Goal: Check status: Check status

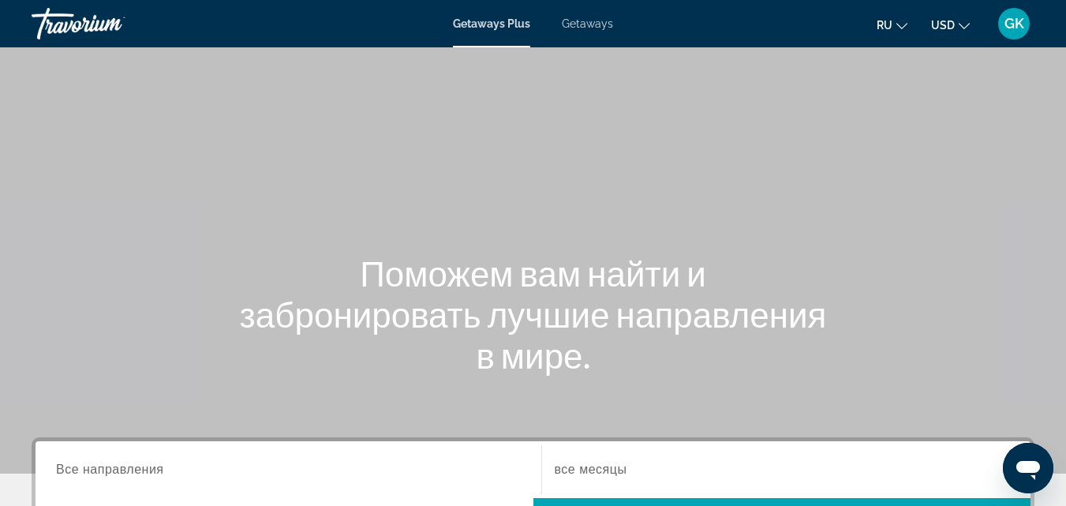
click at [1017, 19] on span "GK" at bounding box center [1014, 24] width 20 height 16
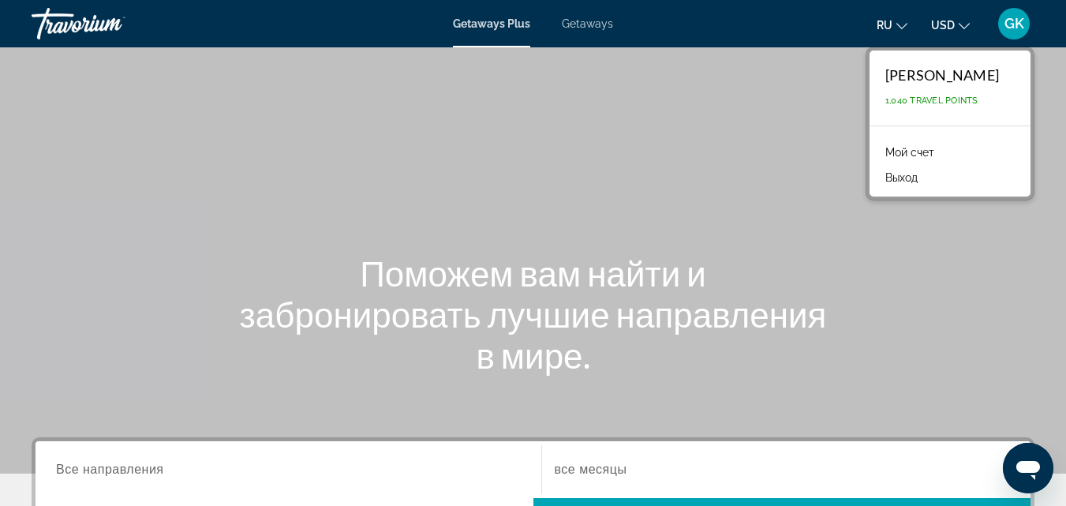
click at [909, 149] on link "Мой счет" at bounding box center [909, 152] width 65 height 21
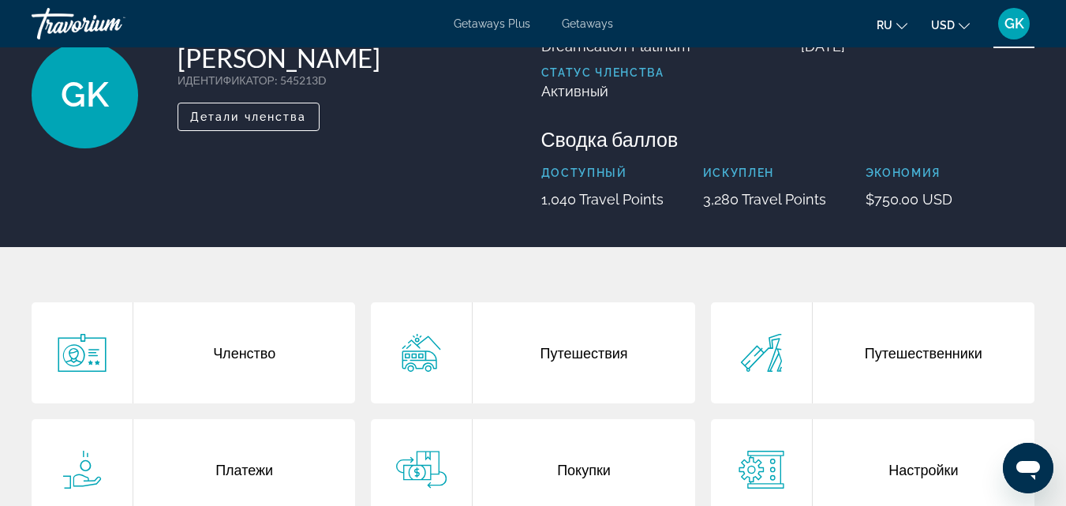
scroll to position [237, 0]
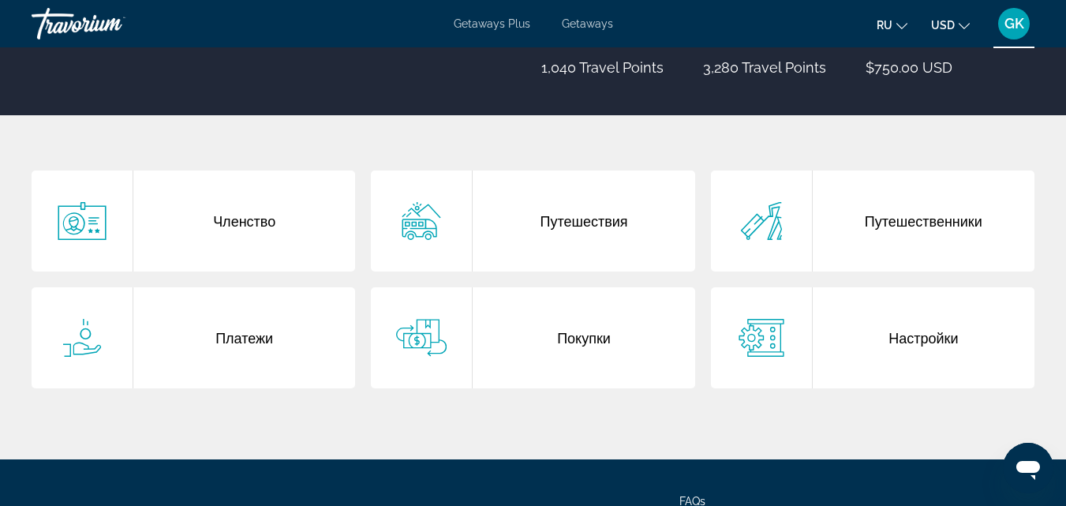
click at [547, 348] on div "Покупки" at bounding box center [583, 337] width 222 height 101
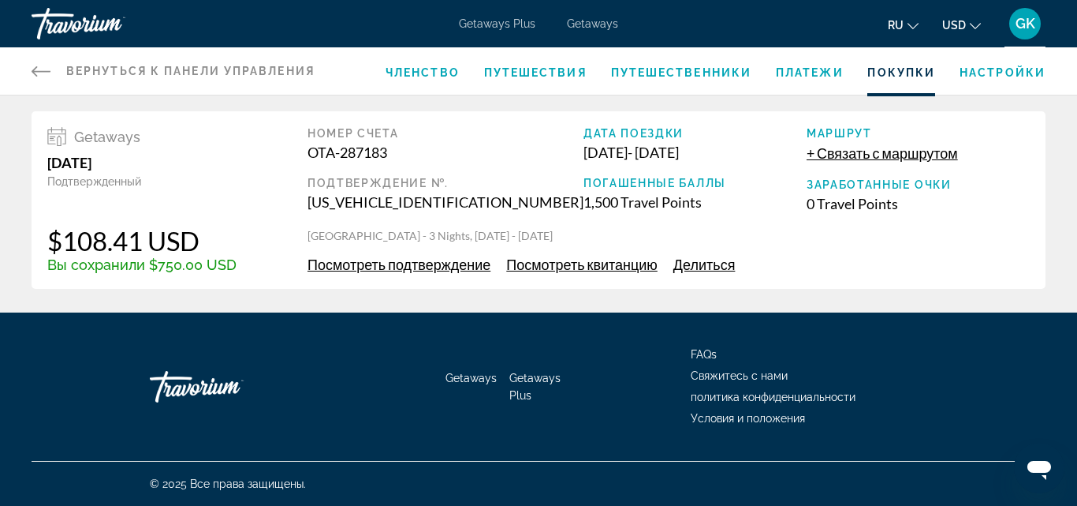
click at [377, 264] on span "Посмотреть подтверждение" at bounding box center [399, 264] width 183 height 17
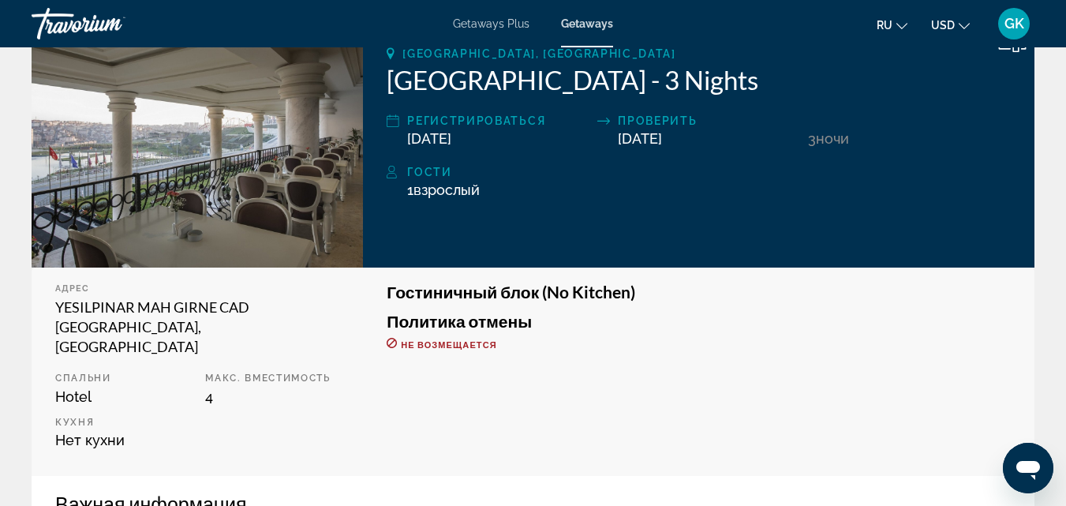
scroll to position [237, 0]
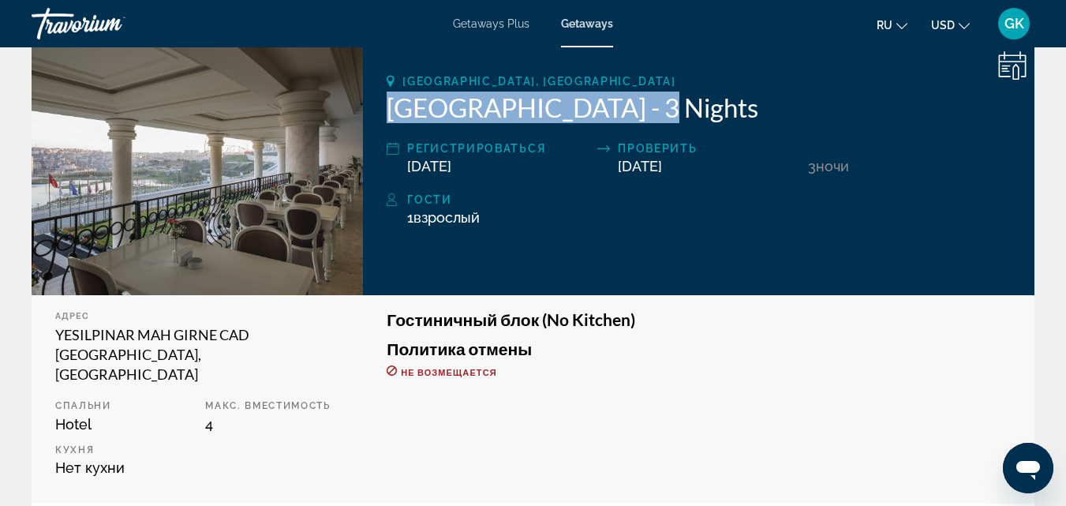
drag, startPoint x: 380, startPoint y: 102, endPoint x: 624, endPoint y: 101, distance: 243.7
click at [625, 103] on div "[GEOGRAPHIC_DATA], [GEOGRAPHIC_DATA] [GEOGRAPHIC_DATA] - 3 Nights Регистрироват…" at bounding box center [698, 169] width 671 height 252
copy h2 "[GEOGRAPHIC_DATA]"
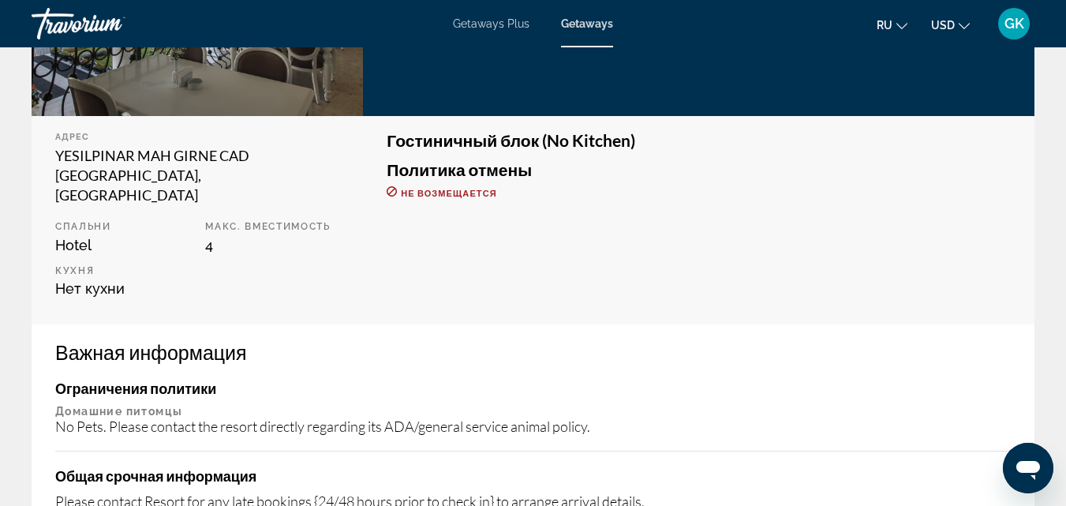
scroll to position [158, 0]
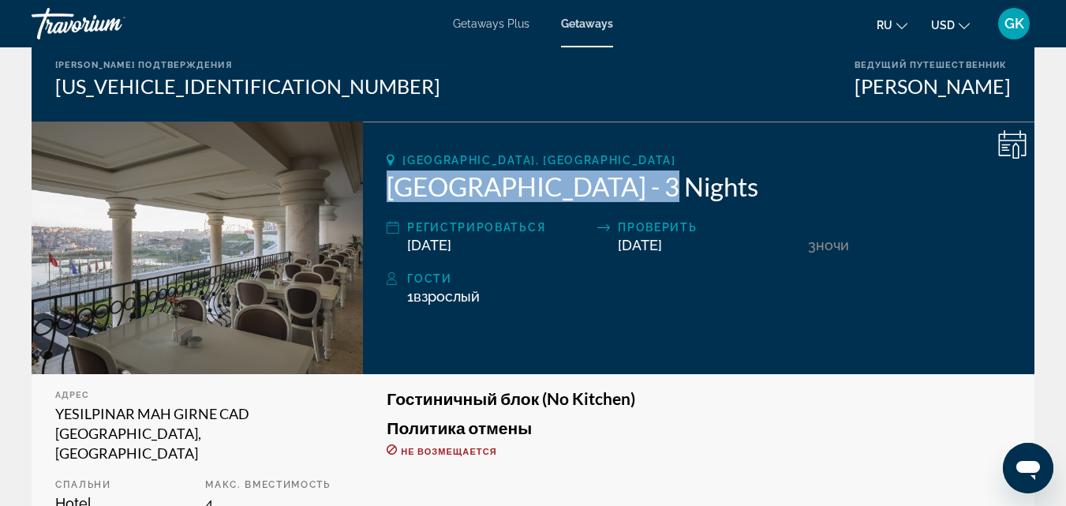
drag, startPoint x: 499, startPoint y: 241, endPoint x: 409, endPoint y: 241, distance: 90.7
click at [409, 241] on div "[DATE]" at bounding box center [498, 245] width 182 height 17
copy span "[DATE]"
drag, startPoint x: 621, startPoint y: 245, endPoint x: 701, endPoint y: 249, distance: 79.8
click at [701, 249] on div "[DATE]" at bounding box center [709, 245] width 182 height 17
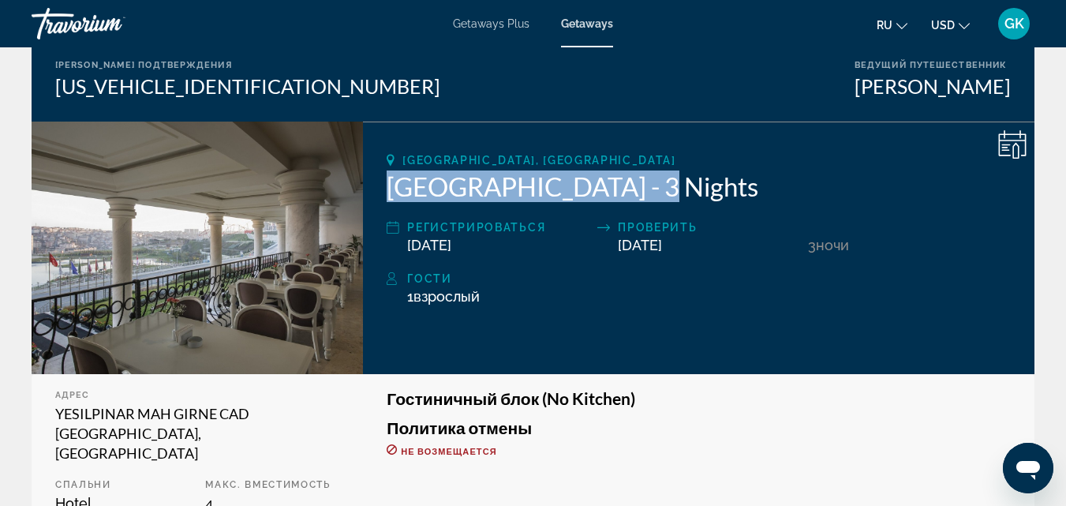
copy span "[DATE]"
